Goal: Check status: Check status

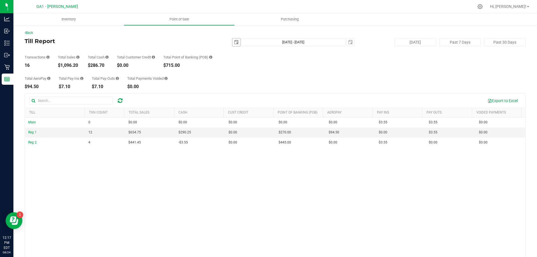
click at [234, 44] on span "select" at bounding box center [236, 42] width 4 height 4
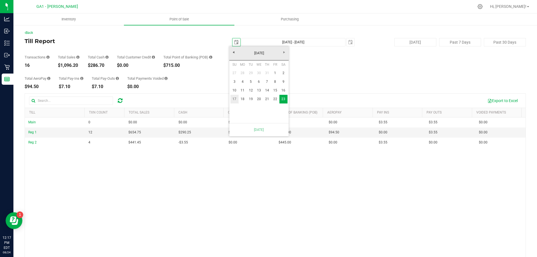
click at [234, 99] on link "17" at bounding box center [235, 99] width 8 height 9
type input "[DATE]"
type input "[DATE] - [DATE]"
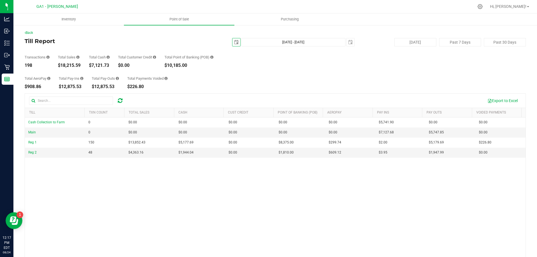
click at [285, 71] on div "Total AeroPay $908.86 Total Pay-Ins $12,875.53 Total Pay-Outs $12,875.53 Total …" at bounding box center [275, 78] width 501 height 21
click at [285, 72] on div "Total AeroPay $908.86 Total Pay-Ins $12,875.53 Total Pay-Outs $12,875.53 Total …" at bounding box center [275, 78] width 501 height 21
click at [208, 73] on div "Total AeroPay $908.86 Total Pay-Ins $12,875.53 Total Pay-Outs $12,875.53 Total …" at bounding box center [275, 78] width 501 height 21
click at [318, 81] on div "Total AeroPay $908.86 Total Pay-Ins $12,875.53 Total Pay-Outs $12,875.53 Total …" at bounding box center [275, 78] width 501 height 21
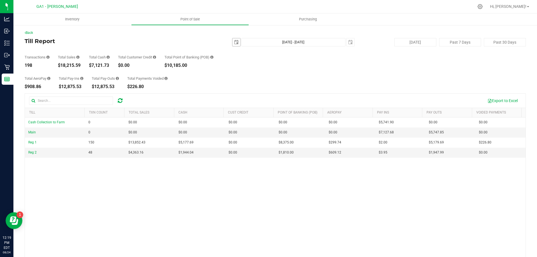
click at [233, 44] on span "select" at bounding box center [237, 42] width 8 height 8
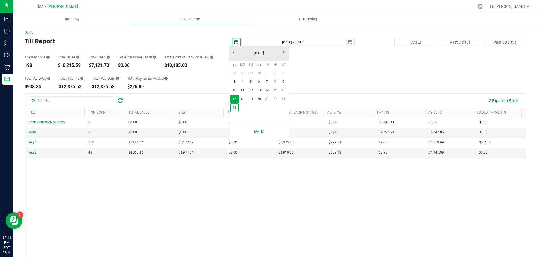
scroll to position [0, 14]
click at [272, 98] on link "22" at bounding box center [275, 99] width 8 height 9
type input "2025-08-22"
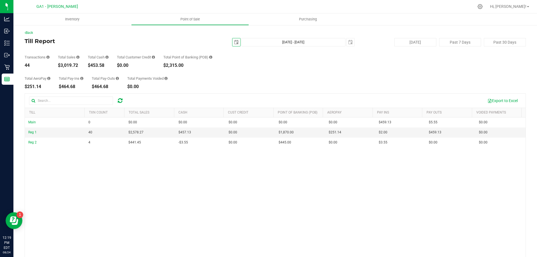
click at [346, 47] on div "Transactions 44 Total Sales $3,019.72 Total Cash $453.58 Total Customer Credit …" at bounding box center [275, 56] width 501 height 21
click at [348, 43] on span "select" at bounding box center [350, 42] width 4 height 4
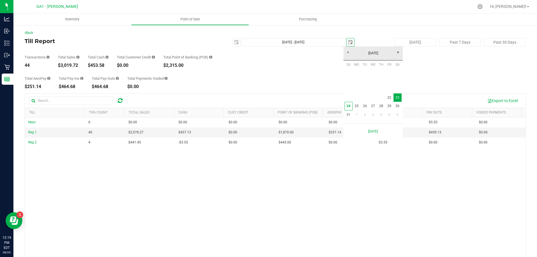
scroll to position [0, 14]
click at [391, 97] on link "22" at bounding box center [389, 97] width 8 height 9
type input "Aug 22, 2025 - Aug 22, 2025"
type input "2025-08-22"
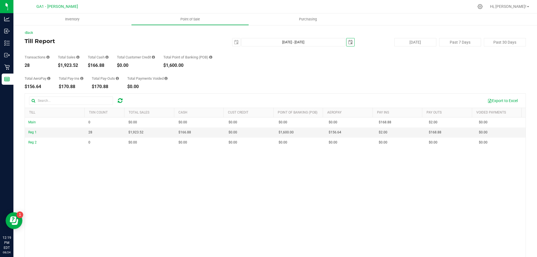
click at [364, 67] on div "Transactions 28 Total Sales $1,923.52 Total Cash $166.88 Total Customer Credit …" at bounding box center [275, 56] width 501 height 21
click at [348, 41] on span "select" at bounding box center [350, 42] width 4 height 4
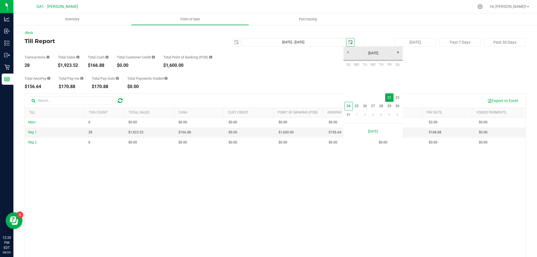
scroll to position [0, 14]
click at [399, 98] on link "23" at bounding box center [398, 97] width 8 height 9
type input "Aug 22, 2025 - Aug 23, 2025"
type input "[DATE]"
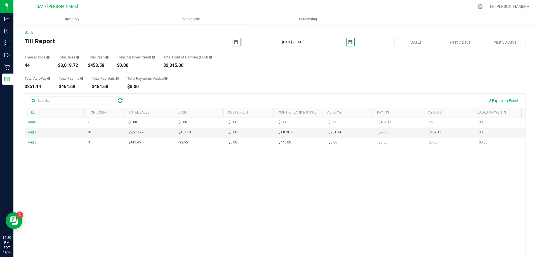
click at [234, 44] on span "select" at bounding box center [236, 42] width 4 height 4
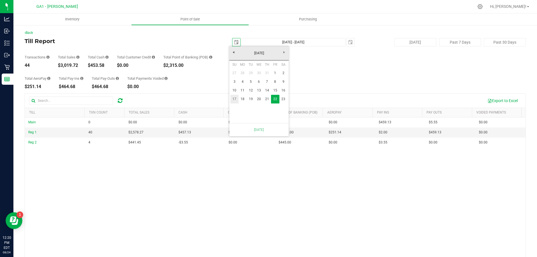
click at [238, 97] on link "17" at bounding box center [235, 99] width 8 height 9
type input "[DATE] - [DATE]"
type input "[DATE]"
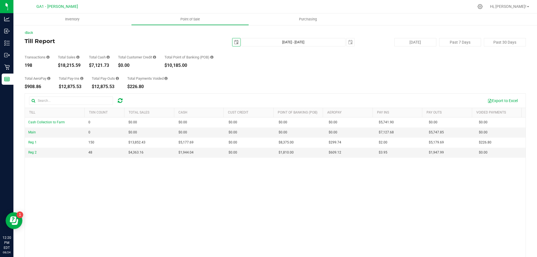
click at [267, 73] on div "Total AeroPay $908.86 Total Pay-Ins $12,875.53 Total Pay-Outs $12,875.53 Total …" at bounding box center [275, 78] width 501 height 21
